Goal: Transaction & Acquisition: Purchase product/service

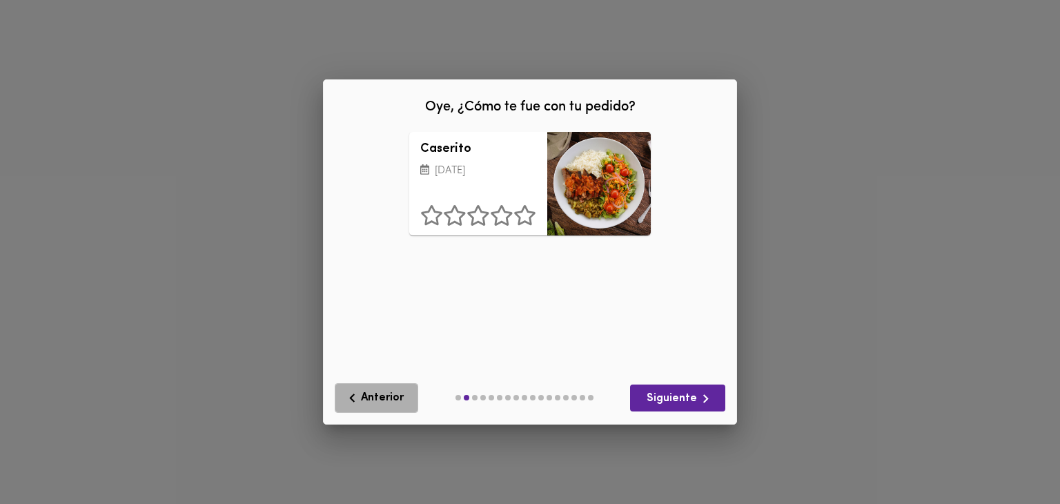
click at [375, 405] on span "Anterior" at bounding box center [377, 397] width 66 height 17
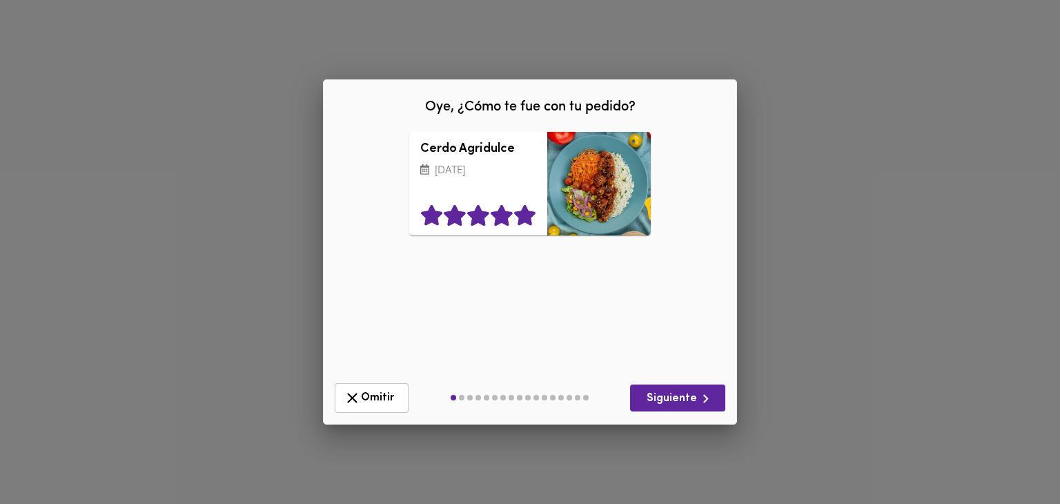
click at [524, 220] on icon at bounding box center [524, 215] width 21 height 21
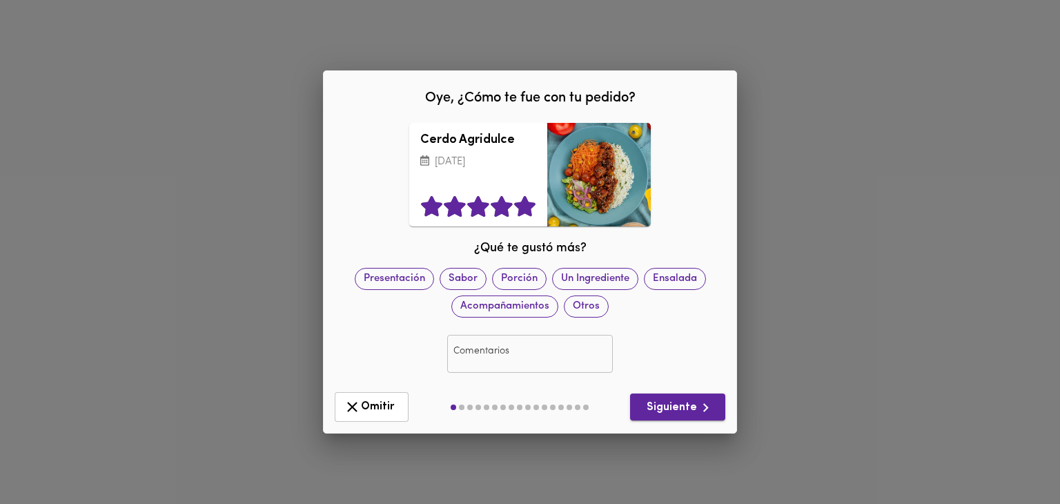
click at [693, 409] on span "Siguiente" at bounding box center [677, 407] width 73 height 17
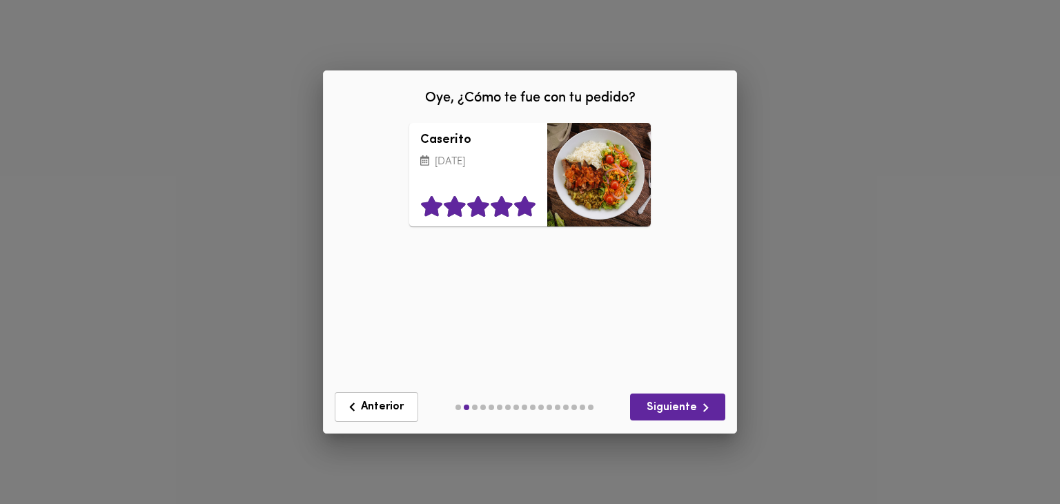
click at [523, 208] on icon at bounding box center [524, 206] width 21 height 21
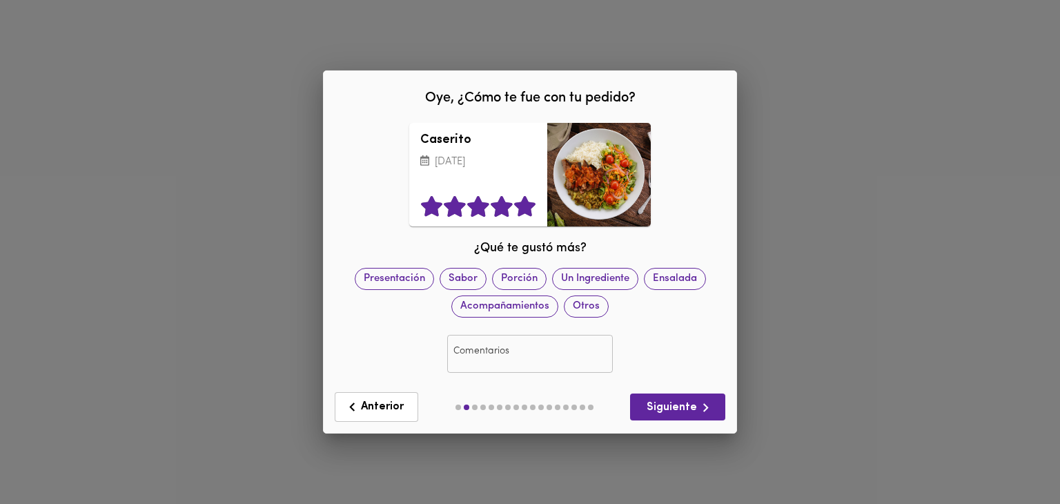
click at [684, 389] on div "Anterior Siguiente" at bounding box center [530, 406] width 402 height 41
click at [678, 401] on span "Siguiente" at bounding box center [677, 407] width 73 height 17
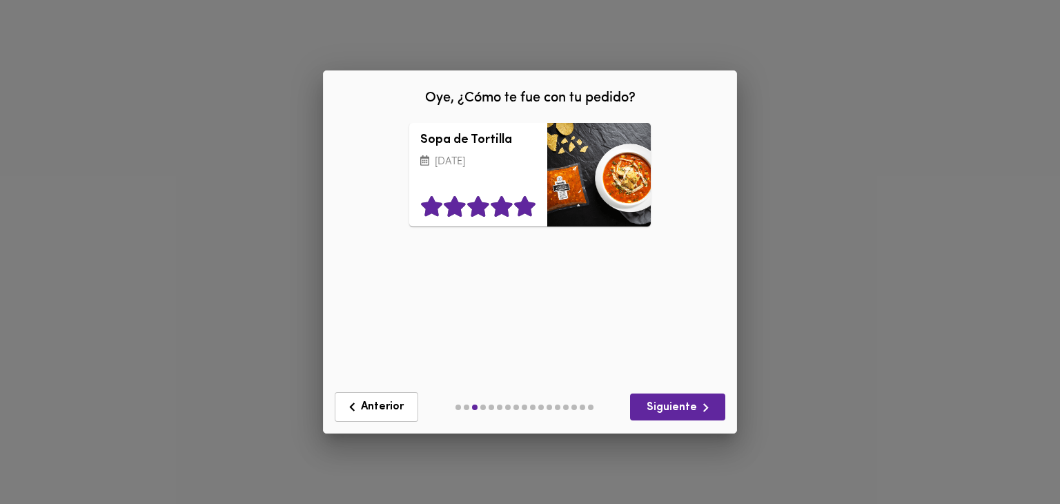
click at [530, 210] on icon at bounding box center [524, 206] width 21 height 21
click at [678, 391] on div "Anterior Siguiente" at bounding box center [530, 406] width 402 height 41
click at [680, 415] on span "Siguiente" at bounding box center [677, 407] width 73 height 17
click at [519, 210] on icon at bounding box center [524, 206] width 21 height 21
click at [669, 393] on button "Siguiente" at bounding box center [677, 406] width 95 height 27
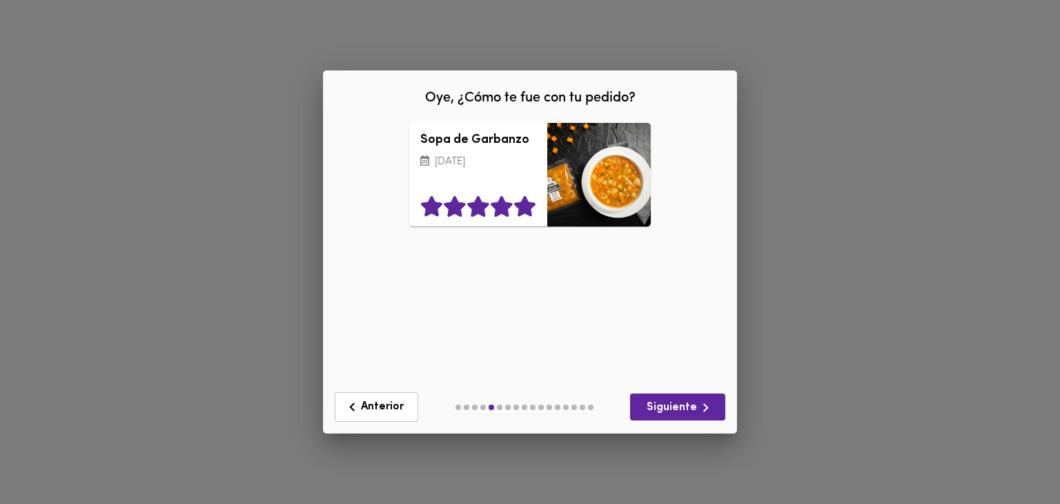
click at [525, 213] on icon at bounding box center [524, 206] width 21 height 21
click at [678, 399] on span "Siguiente" at bounding box center [677, 407] width 73 height 17
click at [530, 201] on icon at bounding box center [524, 206] width 23 height 21
click at [676, 401] on span "Siguiente" at bounding box center [677, 407] width 73 height 17
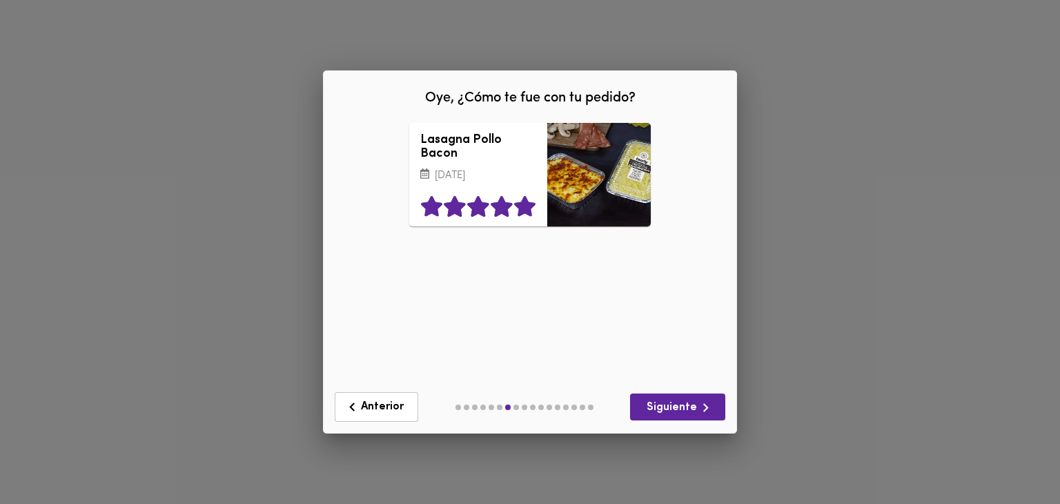
click at [531, 217] on icon at bounding box center [524, 206] width 21 height 21
click at [682, 401] on span "Siguiente" at bounding box center [677, 407] width 73 height 17
click at [524, 217] on icon at bounding box center [524, 206] width 21 height 21
click at [682, 406] on span "Siguiente" at bounding box center [677, 407] width 73 height 17
click at [523, 214] on icon at bounding box center [524, 206] width 21 height 21
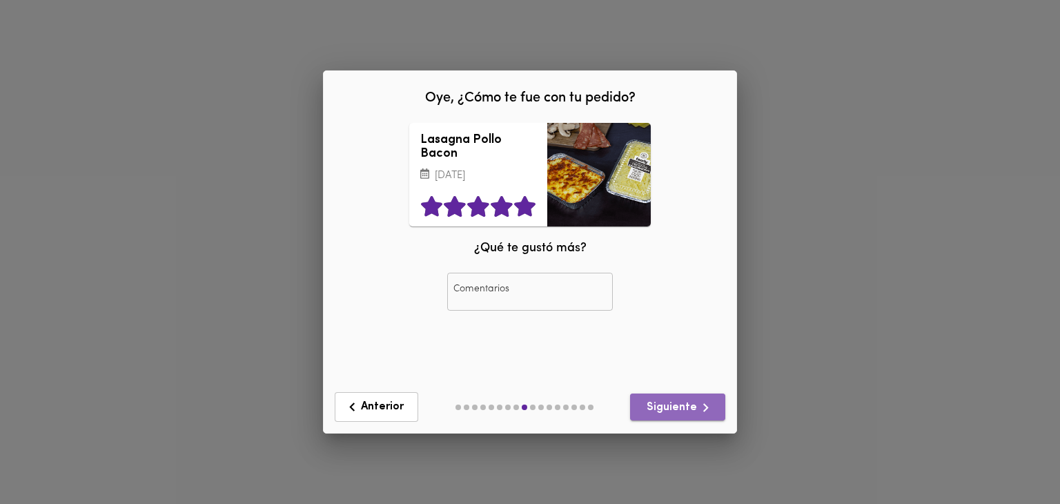
click at [687, 404] on span "Siguiente" at bounding box center [677, 407] width 73 height 17
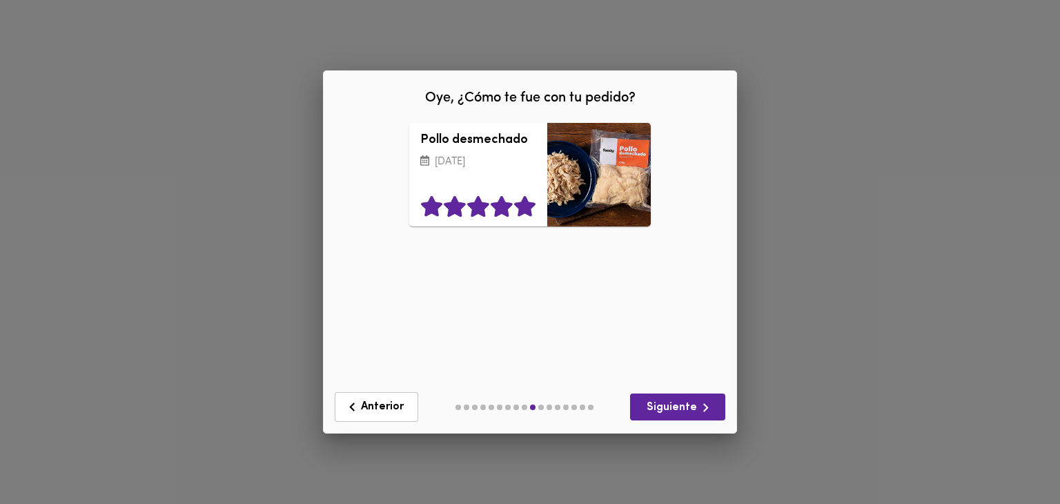
click at [527, 210] on icon at bounding box center [524, 206] width 21 height 21
click at [681, 401] on span "Siguiente" at bounding box center [677, 407] width 73 height 17
click at [522, 210] on icon at bounding box center [524, 206] width 21 height 21
click at [646, 405] on span "Siguiente" at bounding box center [677, 407] width 73 height 17
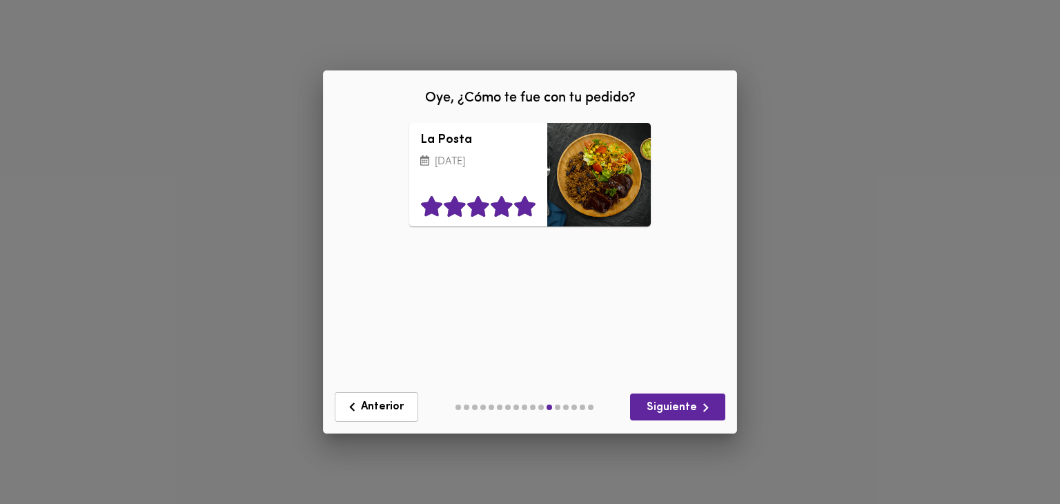
click at [517, 208] on icon at bounding box center [524, 206] width 21 height 21
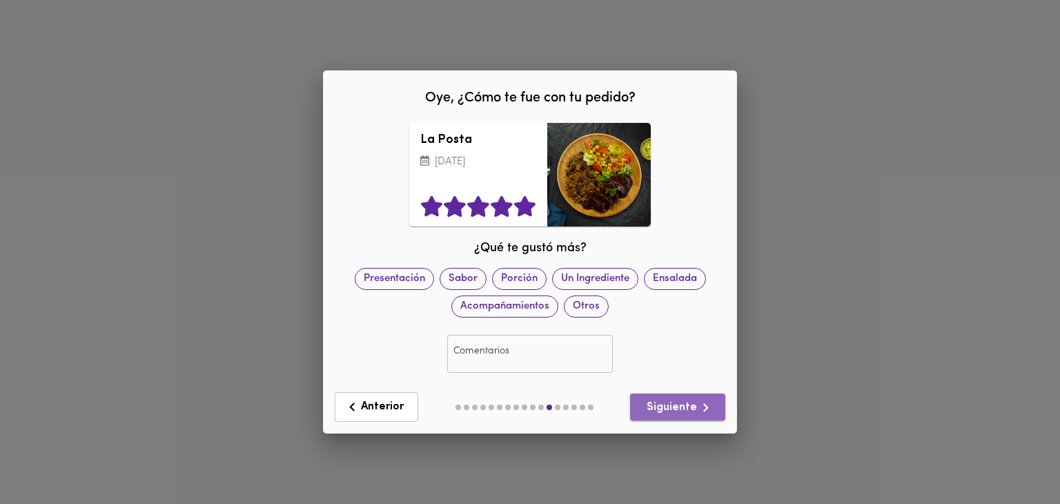
click at [712, 409] on icon "button" at bounding box center [705, 407] width 17 height 17
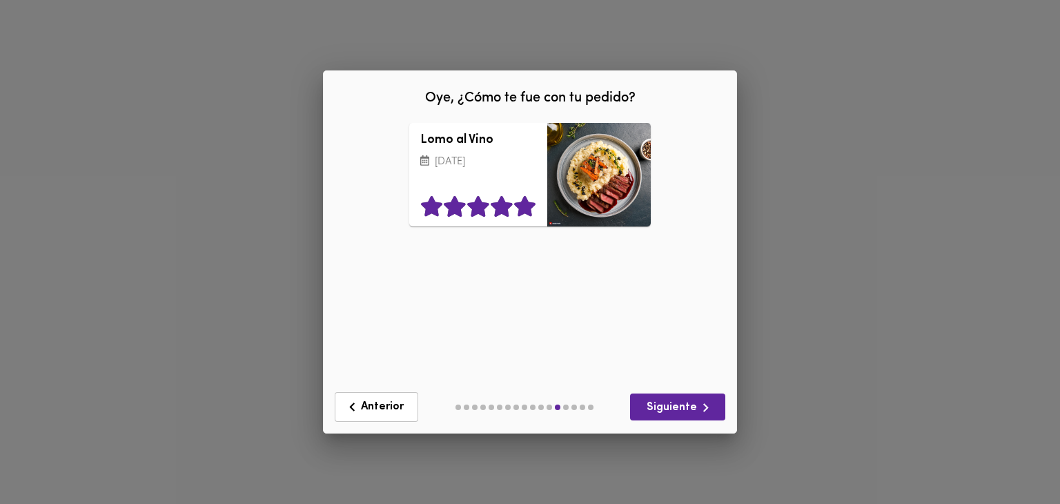
click at [519, 209] on icon at bounding box center [524, 206] width 21 height 21
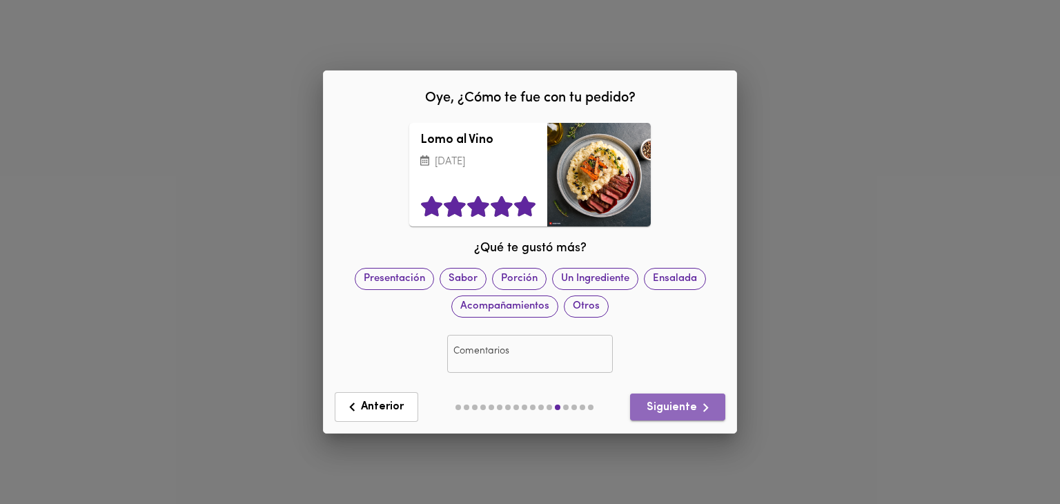
click at [682, 402] on span "Siguiente" at bounding box center [677, 407] width 73 height 17
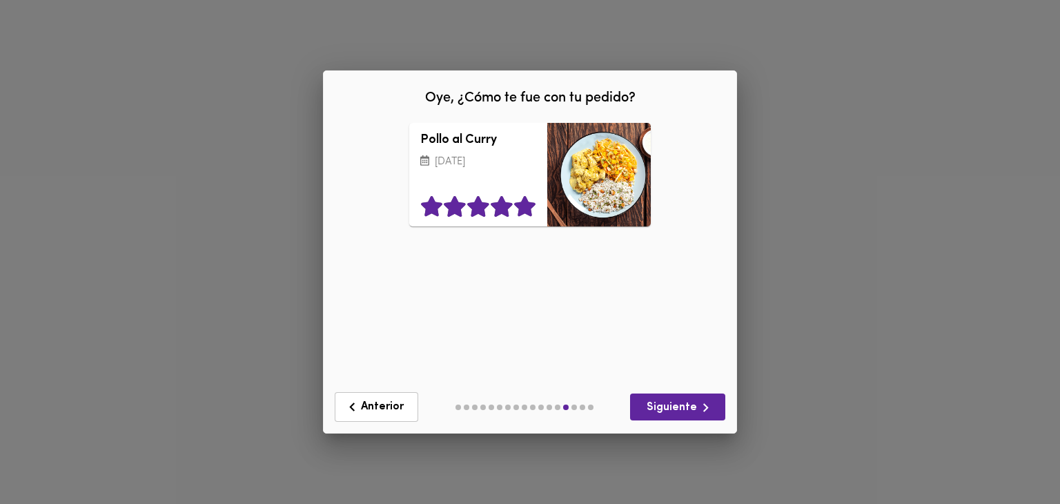
click at [529, 207] on icon at bounding box center [524, 206] width 21 height 21
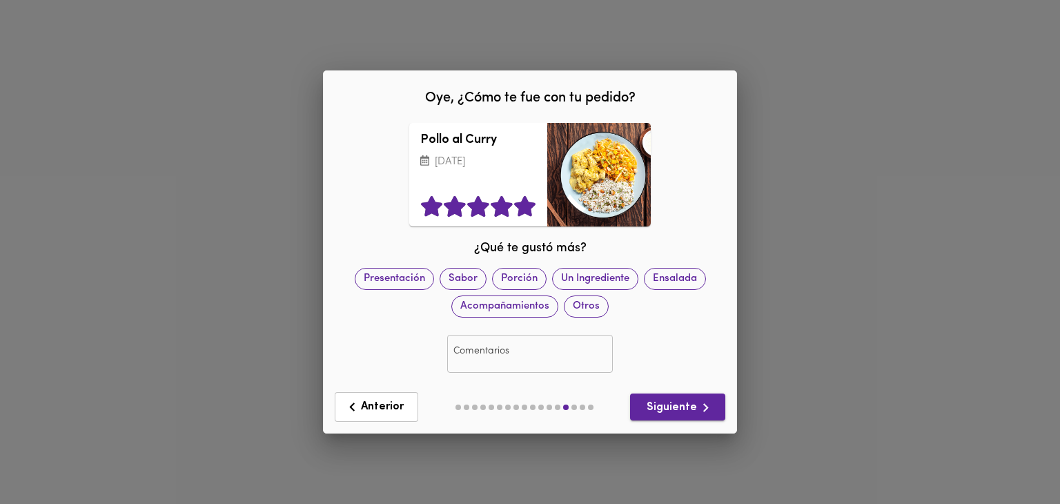
click at [718, 404] on button "Siguiente" at bounding box center [677, 406] width 95 height 27
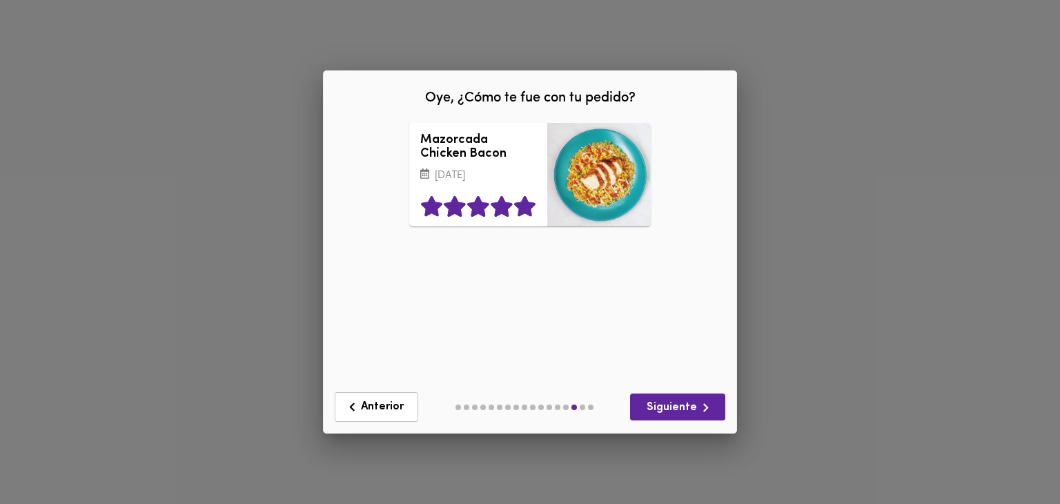
click at [531, 217] on icon at bounding box center [524, 206] width 21 height 21
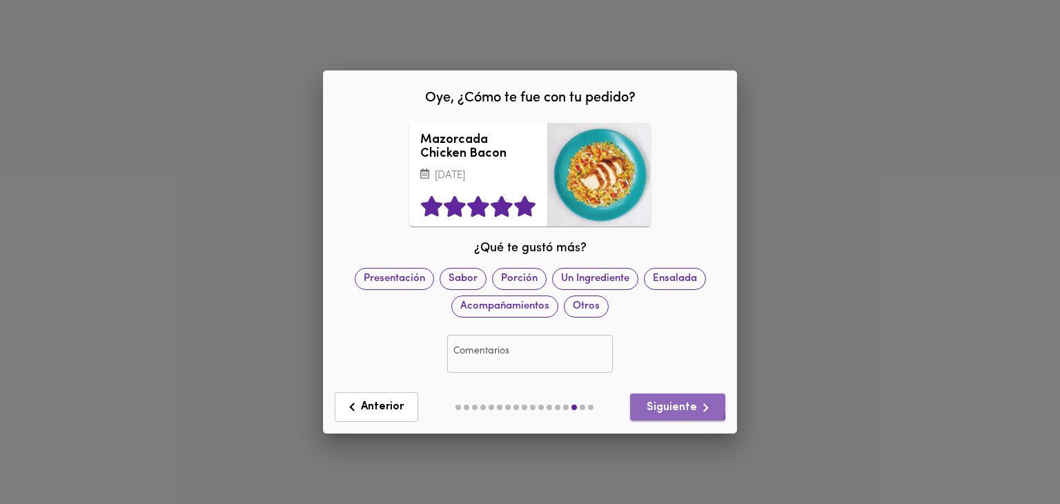
click at [671, 409] on span "Siguiente" at bounding box center [677, 407] width 73 height 17
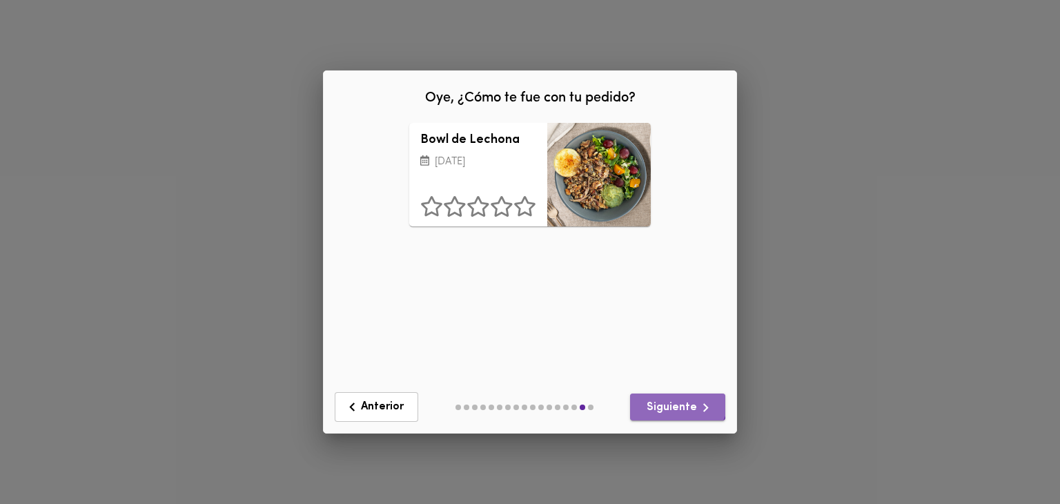
click at [671, 402] on button "Siguiente" at bounding box center [677, 406] width 95 height 27
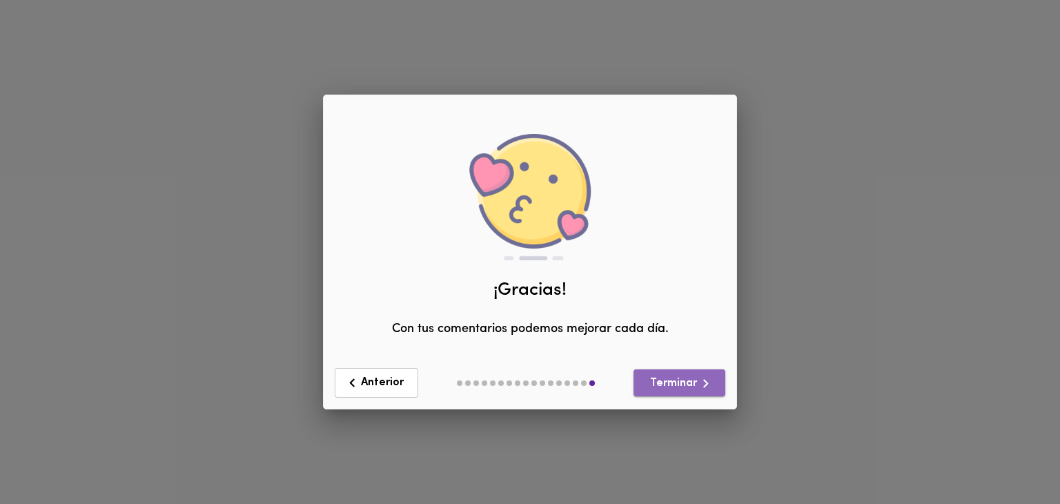
click at [668, 396] on button "Terminar" at bounding box center [679, 382] width 92 height 27
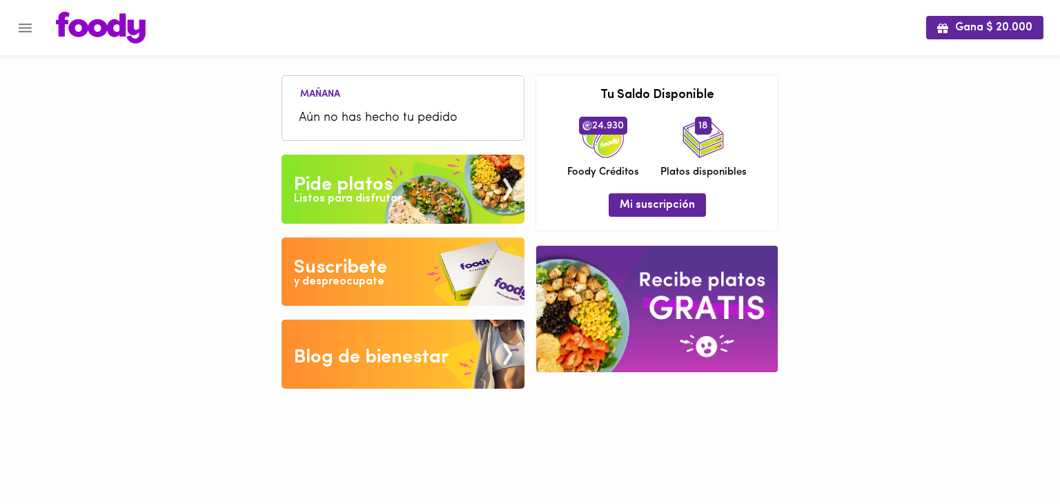
click at [27, 23] on icon "Menu" at bounding box center [25, 27] width 13 height 9
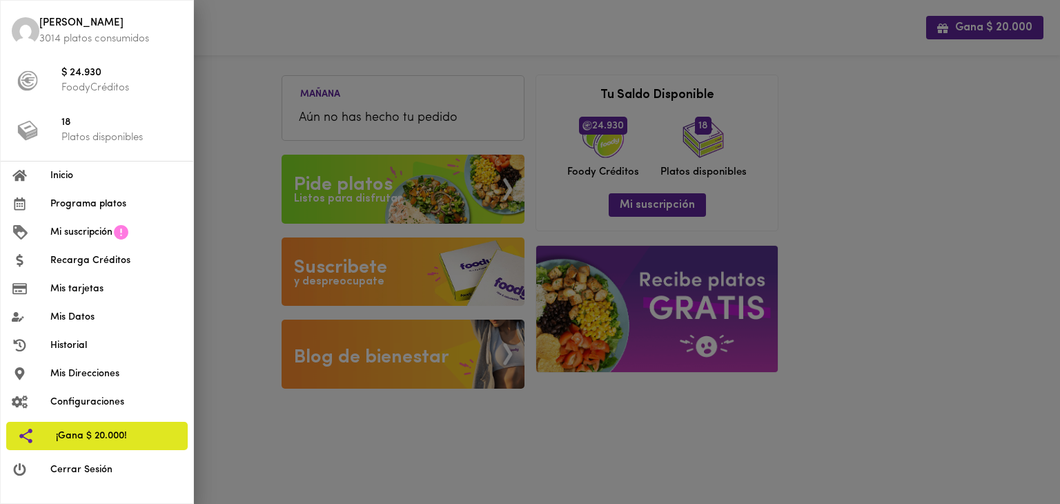
click at [135, 206] on span "Programa platos" at bounding box center [116, 204] width 132 height 14
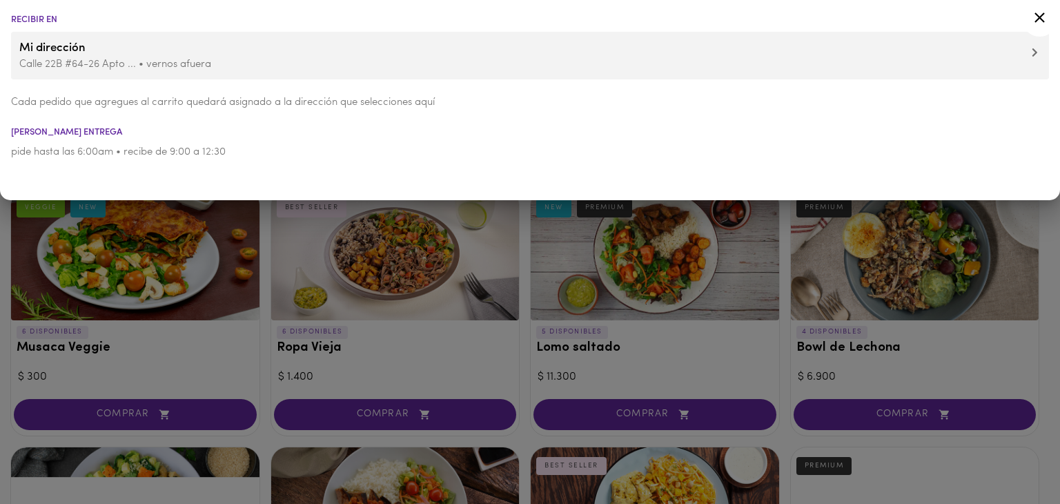
click at [522, 277] on div at bounding box center [530, 252] width 1060 height 504
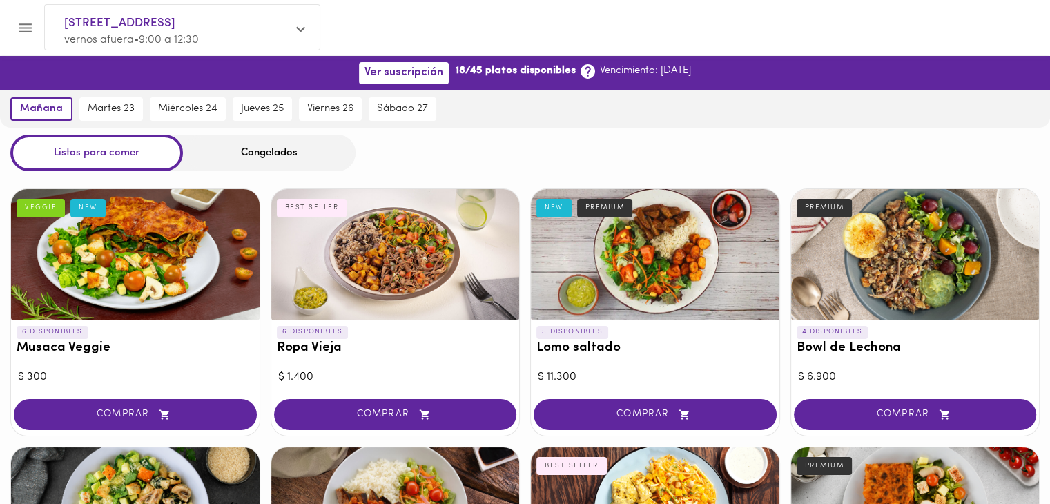
scroll to position [253, 0]
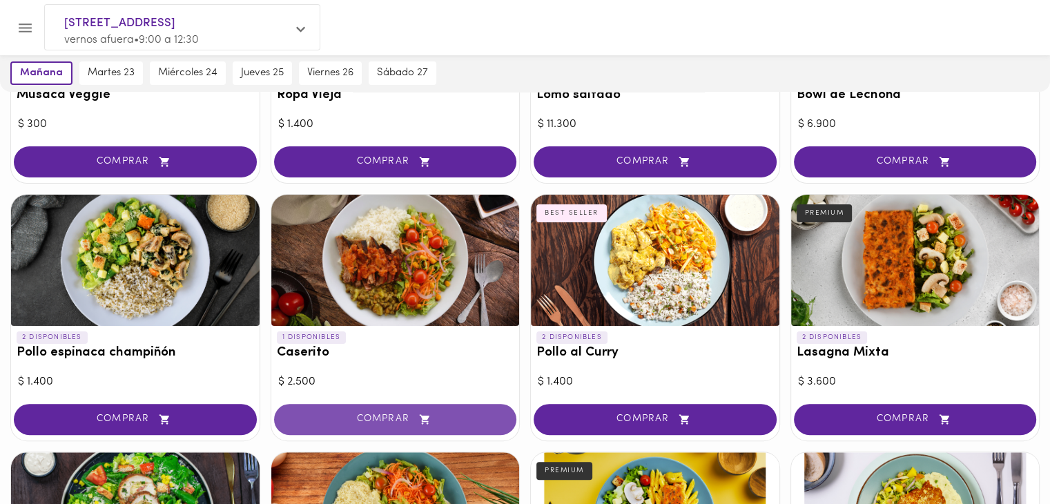
click at [415, 431] on button "COMPRAR" at bounding box center [395, 419] width 243 height 31
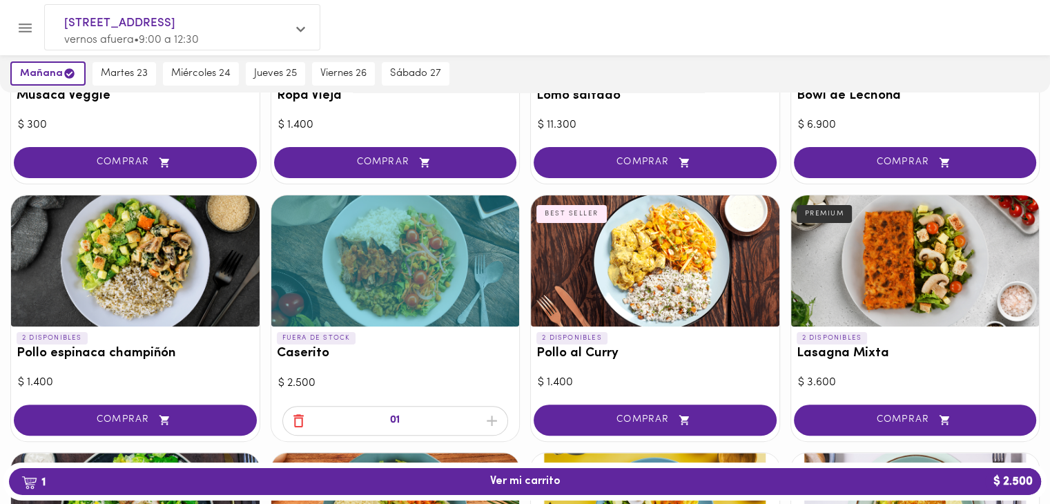
scroll to position [0, 0]
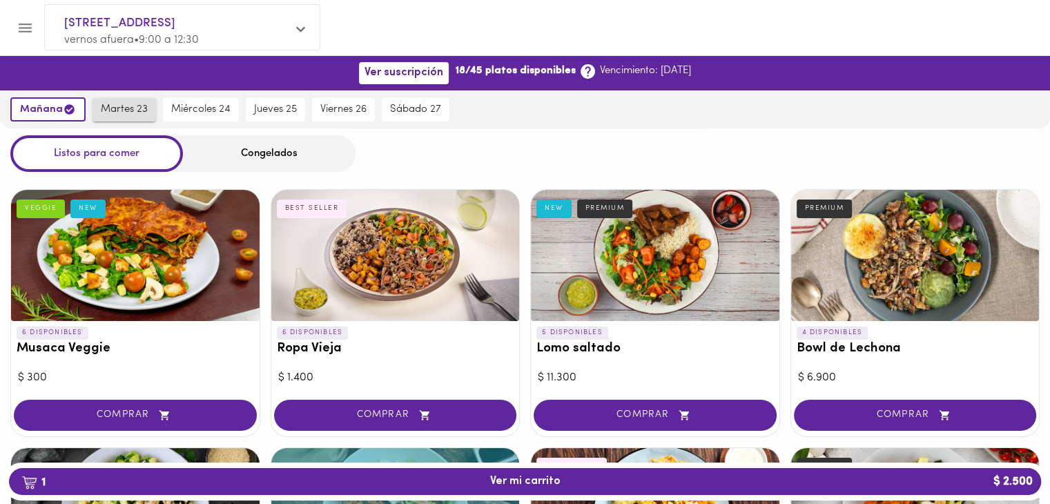
click at [128, 108] on span "martes 23" at bounding box center [124, 110] width 47 height 12
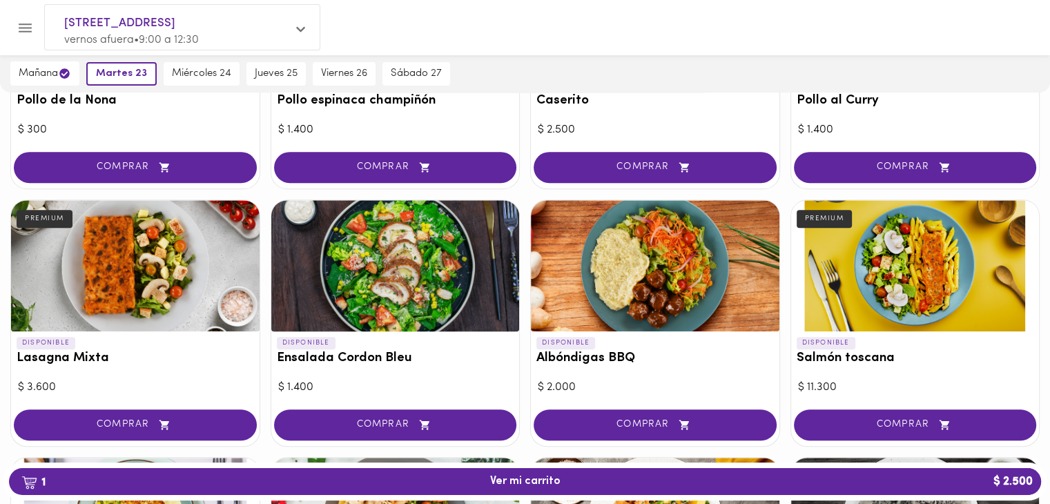
scroll to position [506, 0]
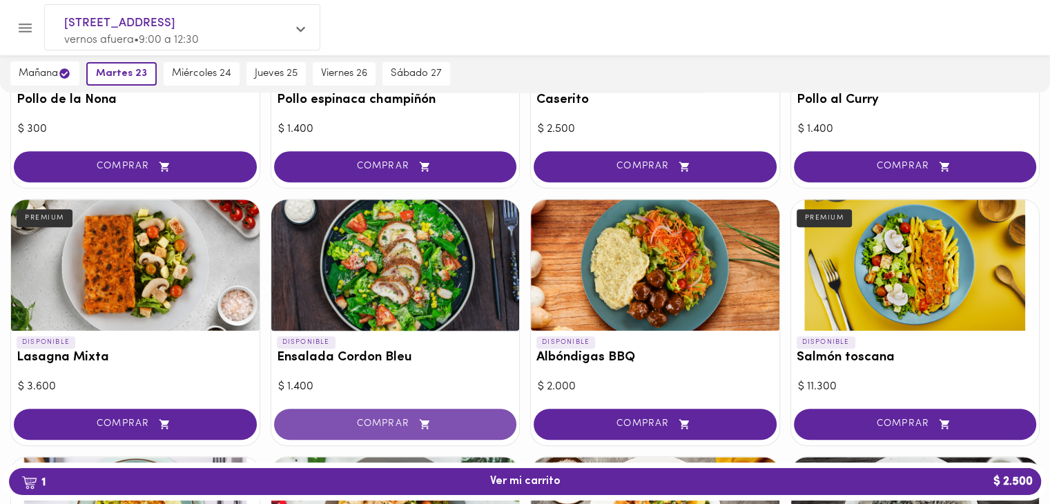
click at [425, 431] on button "COMPRAR" at bounding box center [395, 424] width 243 height 31
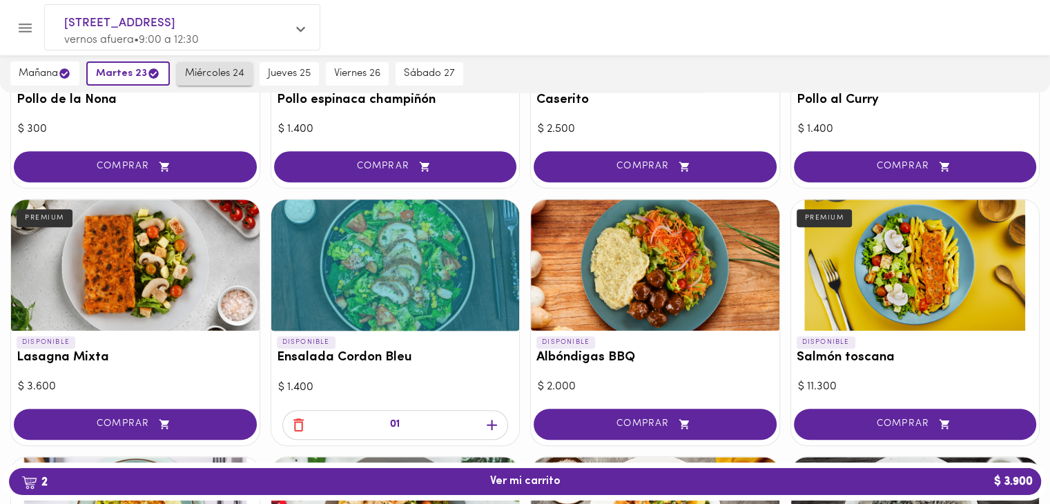
click at [221, 75] on span "miércoles 24" at bounding box center [214, 74] width 59 height 12
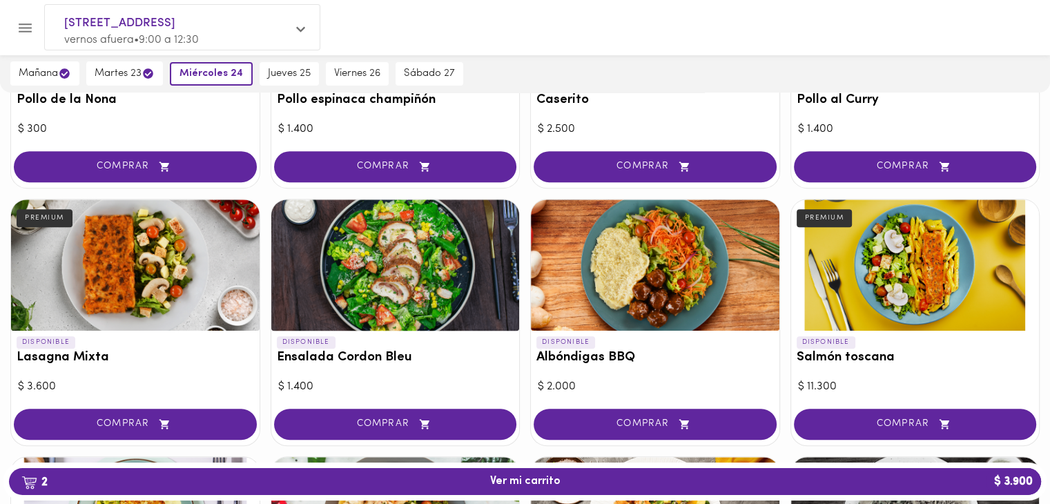
scroll to position [759, 0]
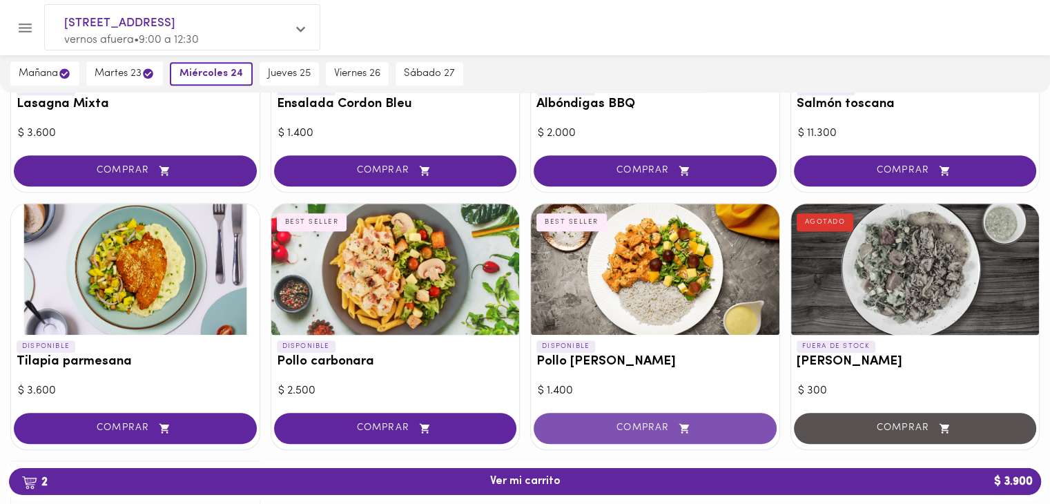
click at [676, 429] on icon "button" at bounding box center [684, 428] width 17 height 12
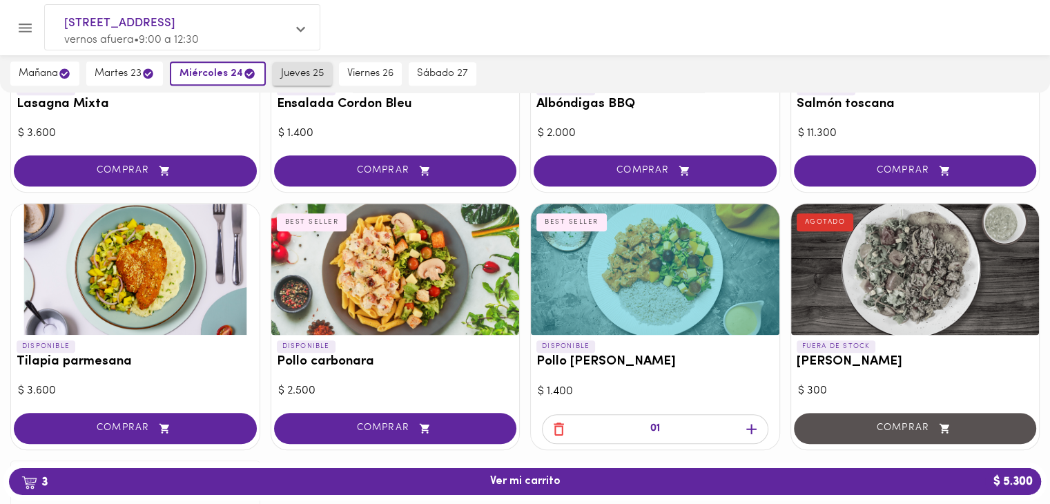
click at [291, 75] on span "jueves 25" at bounding box center [302, 74] width 43 height 12
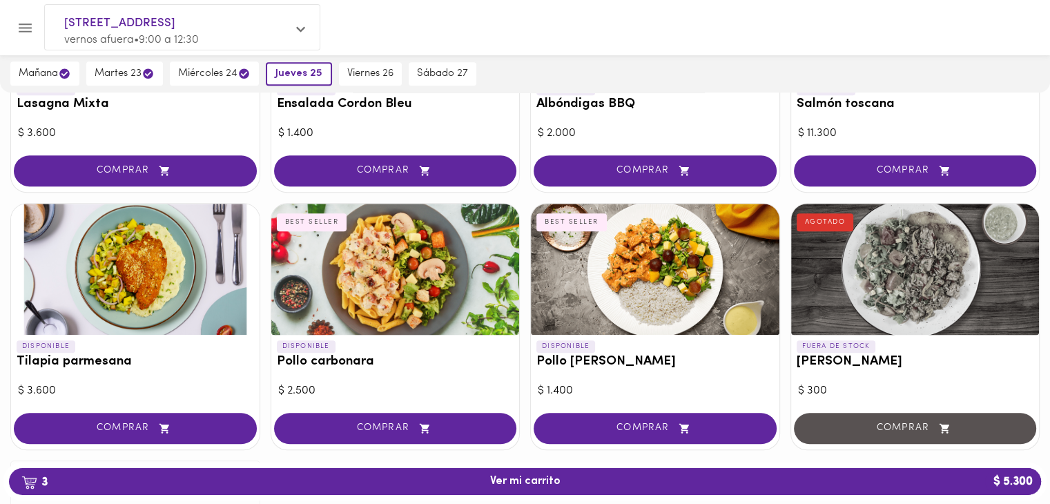
scroll to position [506, 0]
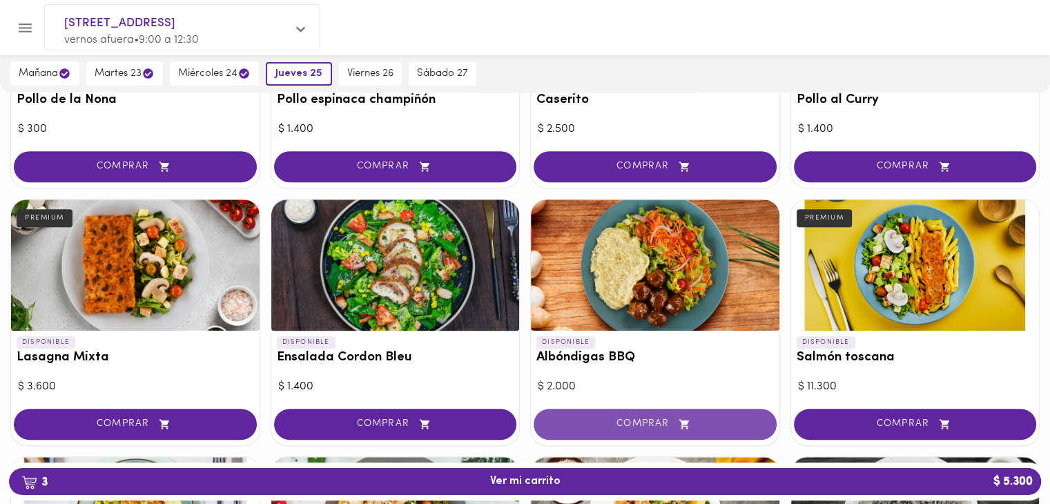
click at [619, 422] on span "COMPRAR" at bounding box center [655, 424] width 208 height 12
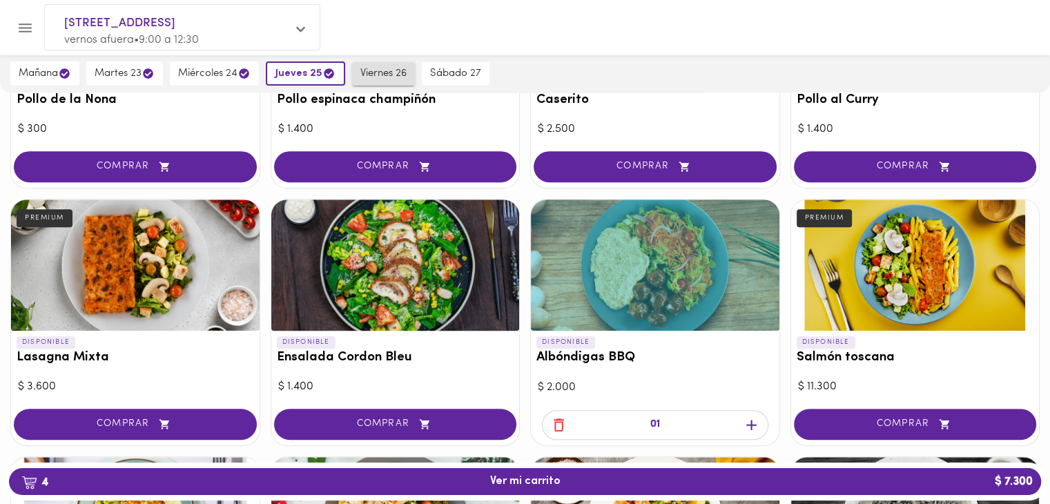
click at [386, 68] on span "viernes 26" at bounding box center [383, 74] width 46 height 12
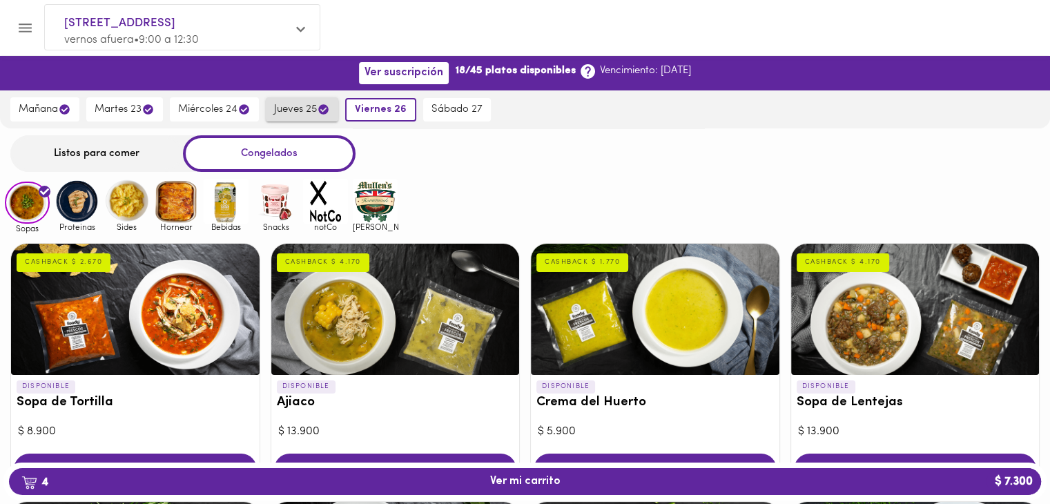
click at [303, 116] on button "jueves 25" at bounding box center [302, 109] width 72 height 24
click at [508, 484] on span "4 Ver mi carrito $ 7.300" at bounding box center [525, 481] width 70 height 13
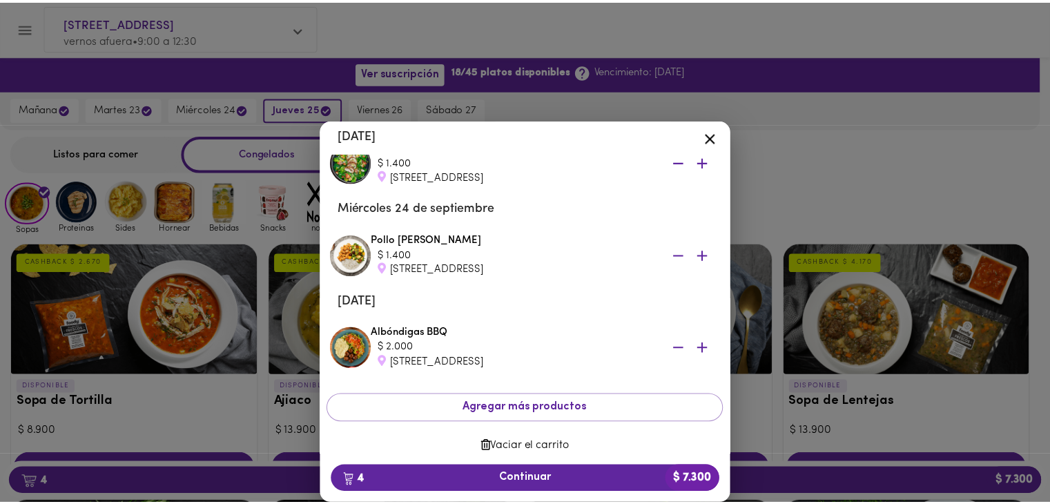
scroll to position [189, 0]
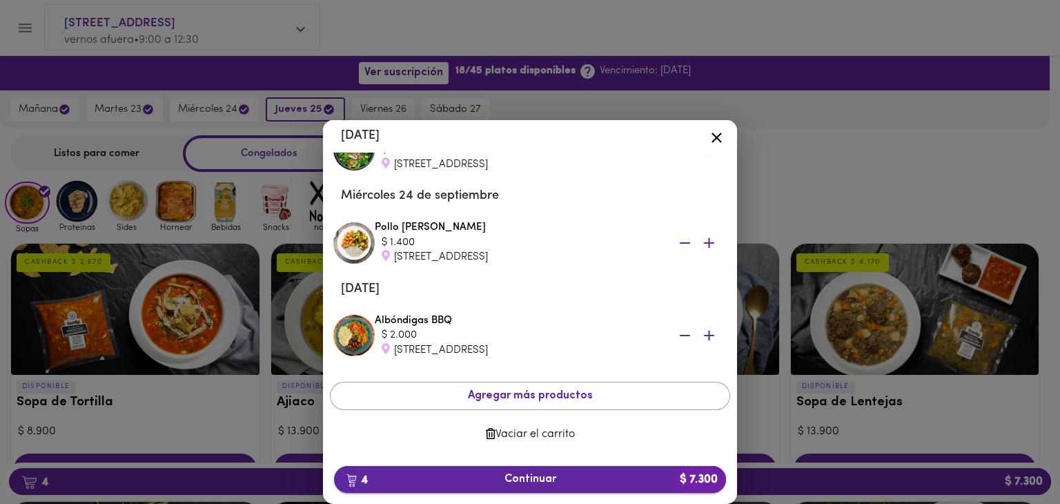
click at [544, 482] on span "4 Continuar $ 7.300" at bounding box center [530, 479] width 370 height 13
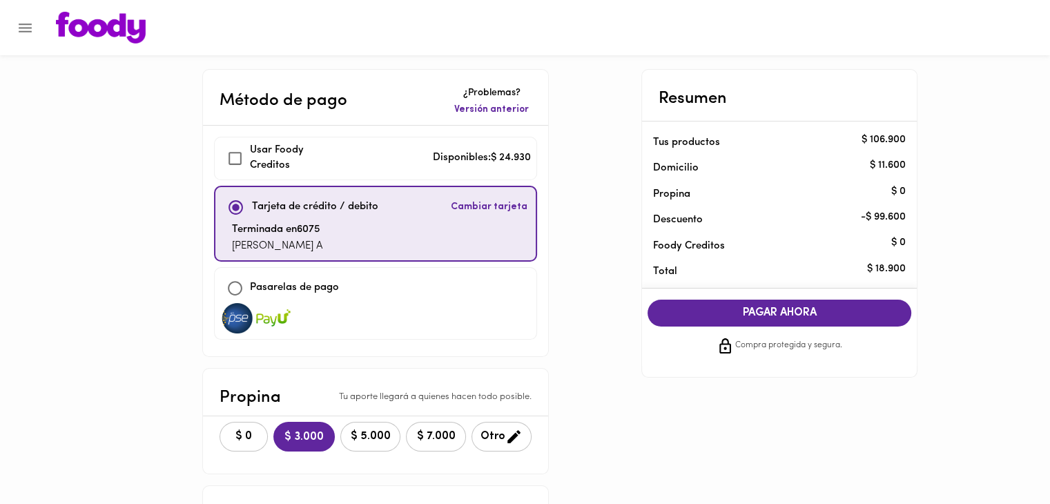
checkbox input "true"
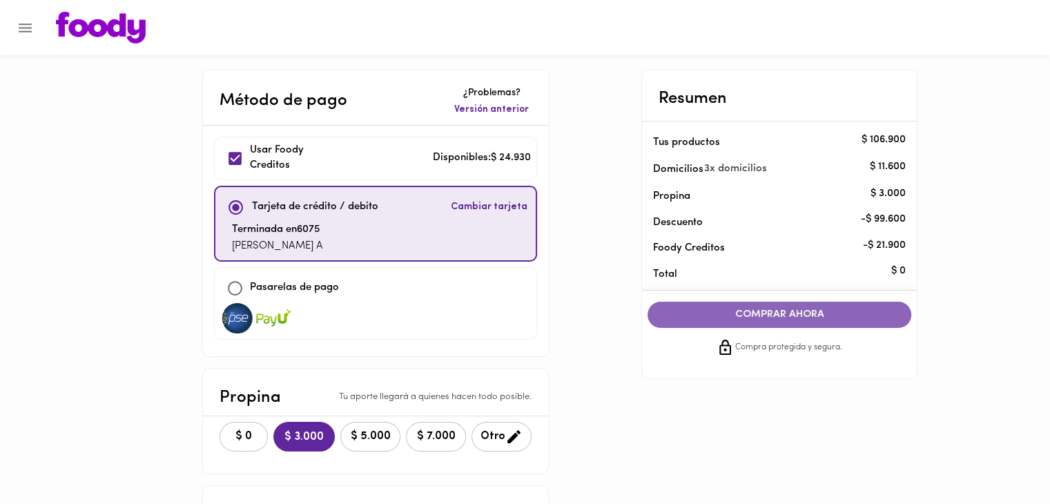
click at [746, 315] on span "COMPRAR AHORA" at bounding box center [779, 314] width 236 height 12
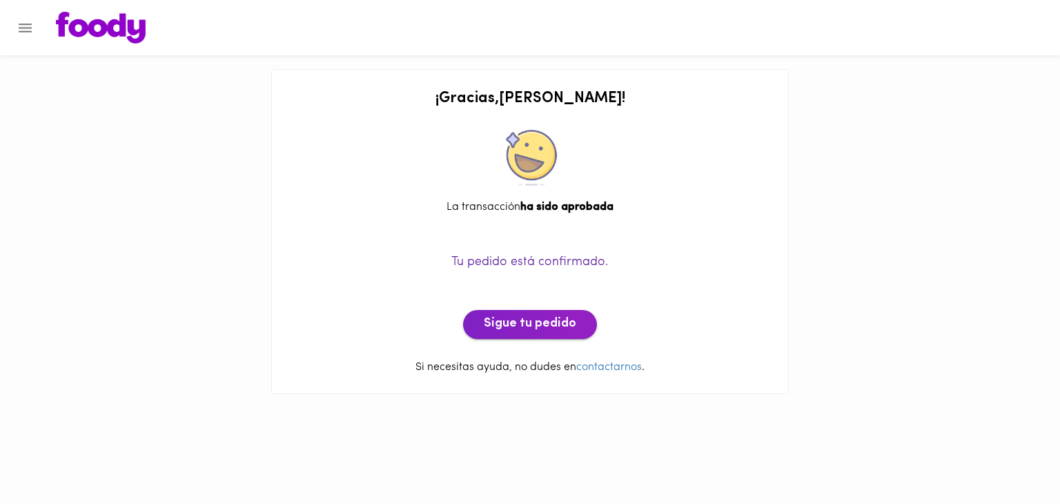
click at [562, 324] on span "Sigue tu pedido" at bounding box center [530, 324] width 92 height 15
